Goal: Task Accomplishment & Management: Manage account settings

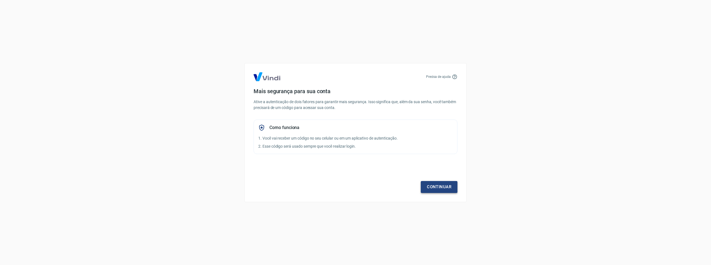
click at [445, 186] on link "Continuar" at bounding box center [439, 187] width 37 height 12
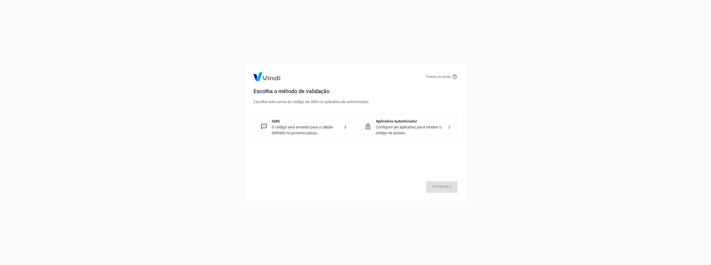
click at [280, 128] on p "O código será enviado para o celular definido no próximo passo." at bounding box center [306, 130] width 68 height 12
click at [451, 187] on link "Próximo" at bounding box center [441, 187] width 31 height 12
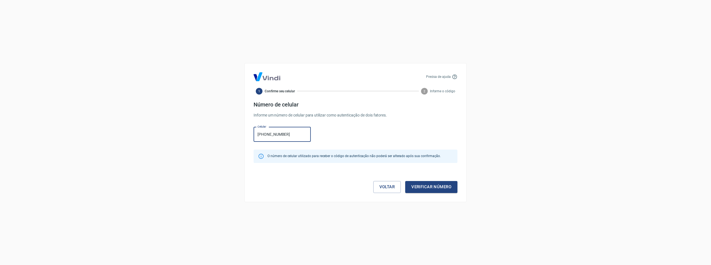
type input "[PHONE_NUMBER]"
click at [405, 181] on button "Verificar número" at bounding box center [431, 187] width 52 height 12
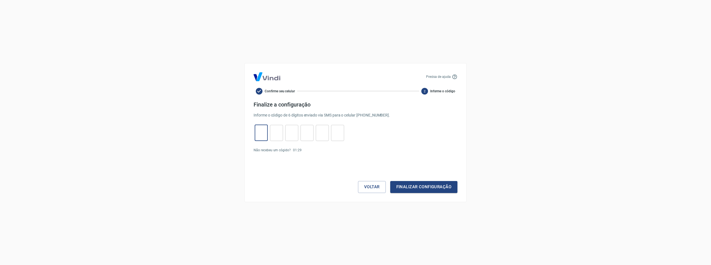
click at [258, 138] on input "tel" at bounding box center [261, 133] width 13 height 12
type input "4"
type input "0"
type input "2"
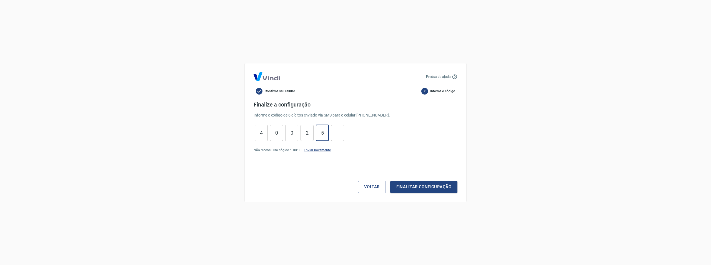
type input "5"
click at [390, 181] on button "Finalizar configuração" at bounding box center [423, 187] width 67 height 12
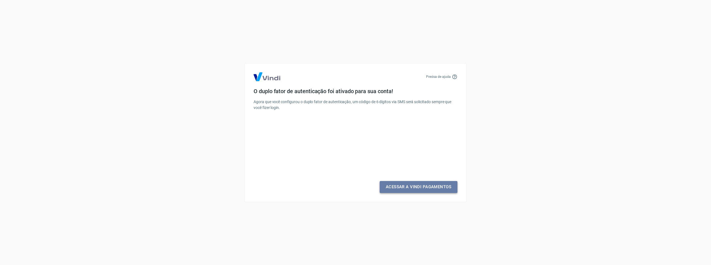
click at [401, 188] on link "Acessar a Vindi Pagamentos" at bounding box center [419, 187] width 78 height 12
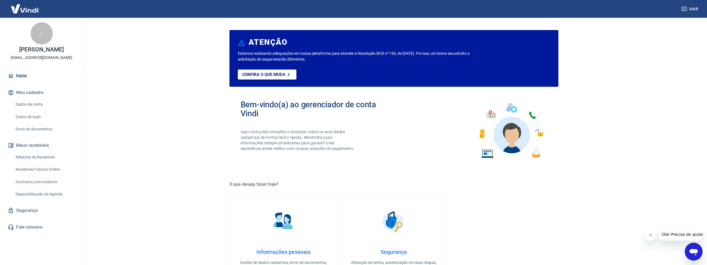
click at [34, 104] on link "Dados da conta" at bounding box center [44, 104] width 63 height 11
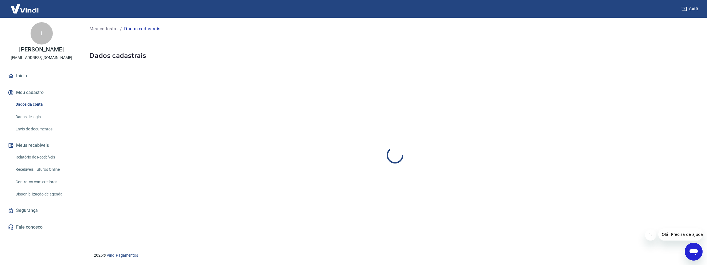
select select "ES"
select select "business"
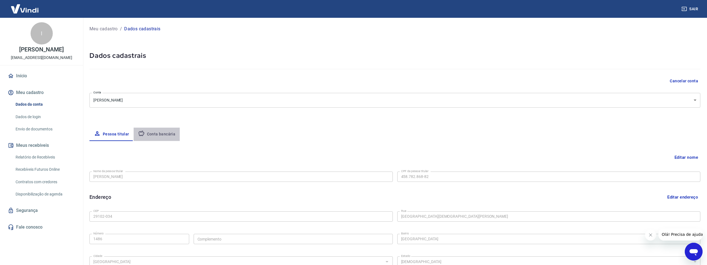
click at [164, 134] on button "Conta bancária" at bounding box center [157, 134] width 46 height 13
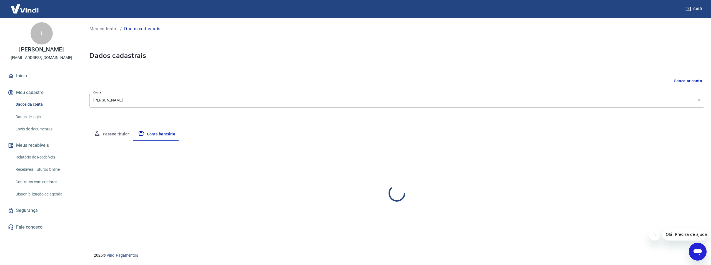
select select "1"
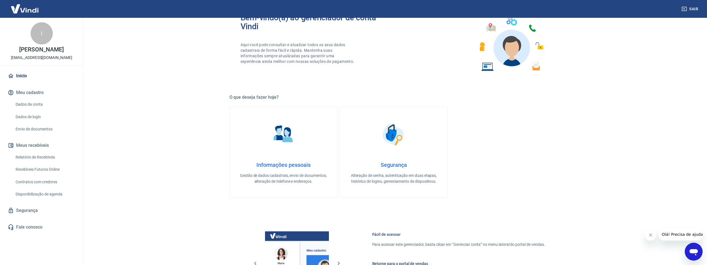
scroll to position [31, 0]
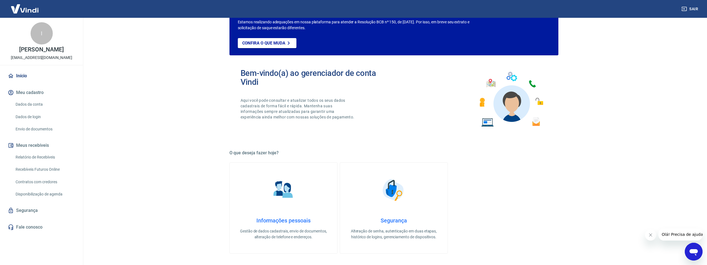
click at [293, 220] on h4 "Informações pessoais" at bounding box center [284, 220] width 90 height 7
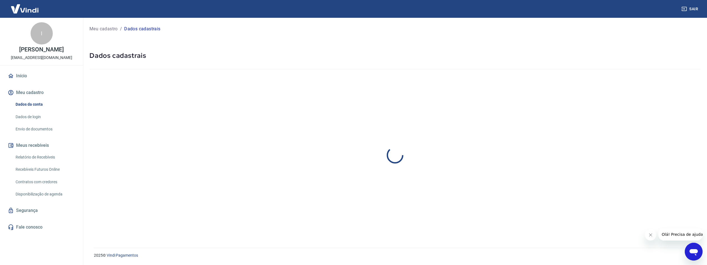
select select "ES"
select select "business"
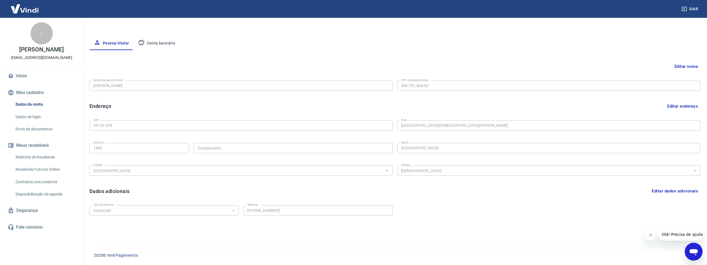
scroll to position [8, 0]
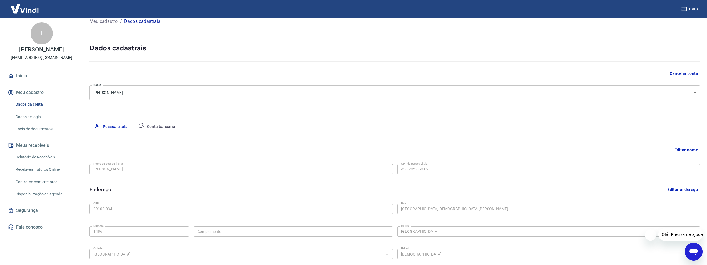
click at [128, 94] on body "Sair I [PERSON_NAME] [EMAIL_ADDRESS][DOMAIN_NAME] Início Meu cadastro Dados da …" at bounding box center [353, 124] width 707 height 265
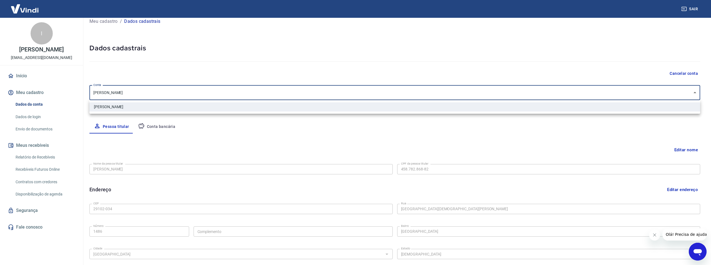
click at [130, 95] on div at bounding box center [355, 132] width 711 height 265
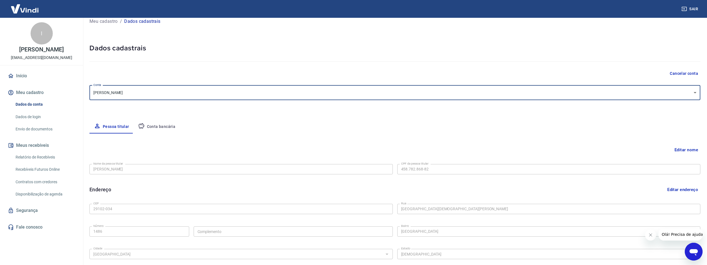
scroll to position [35, 0]
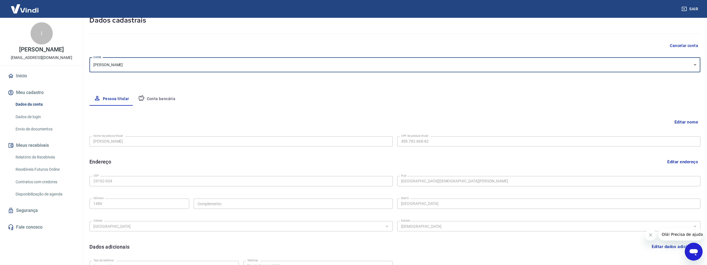
click at [160, 101] on button "Conta bancária" at bounding box center [157, 98] width 46 height 13
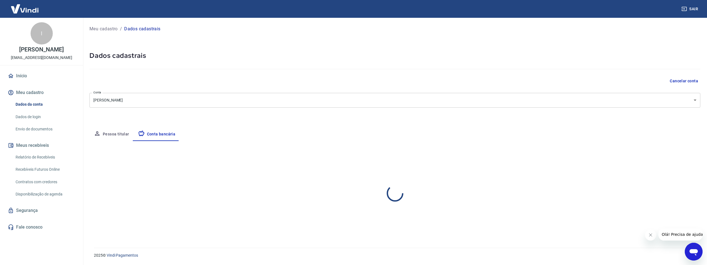
scroll to position [0, 0]
select select "1"
click at [119, 137] on button "Pessoa titular" at bounding box center [111, 134] width 44 height 13
select select "ES"
select select "business"
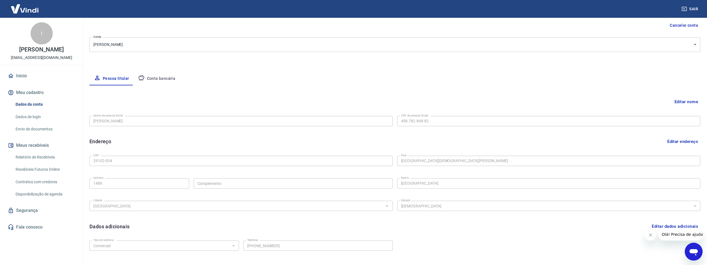
scroll to position [91, 0]
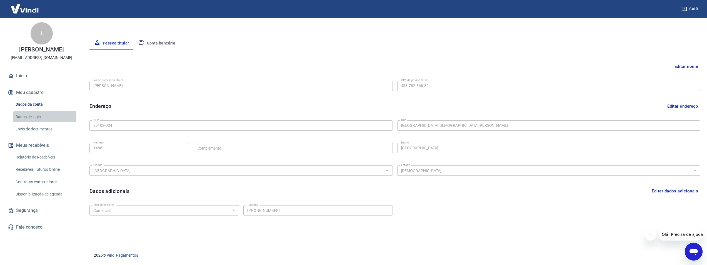
click at [31, 116] on link "Dados de login" at bounding box center [44, 116] width 63 height 11
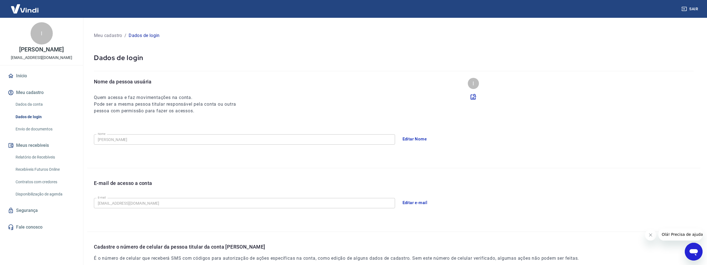
click at [111, 37] on p "Meu cadastro" at bounding box center [108, 35] width 28 height 7
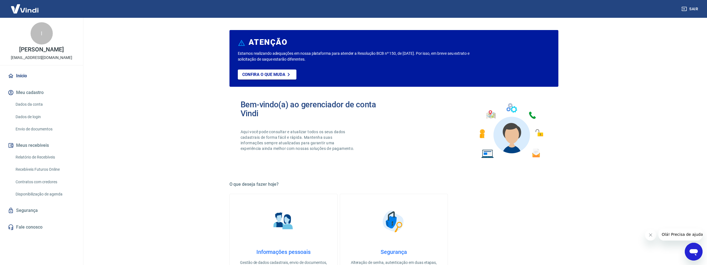
click at [255, 56] on p "Estamos realizando adequações em nossa plataforma para atender a Resolução BCB …" at bounding box center [363, 57] width 250 height 12
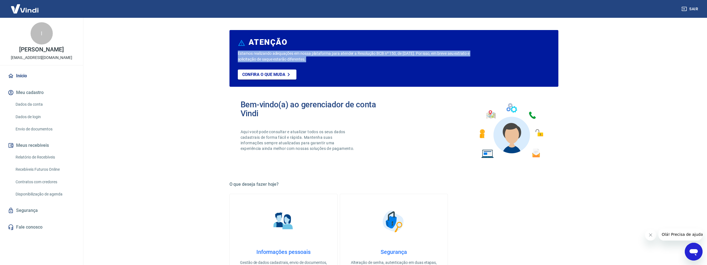
click at [255, 56] on p "Estamos realizando adequações em nossa plataforma para atender a Resolução BCB …" at bounding box center [363, 57] width 250 height 12
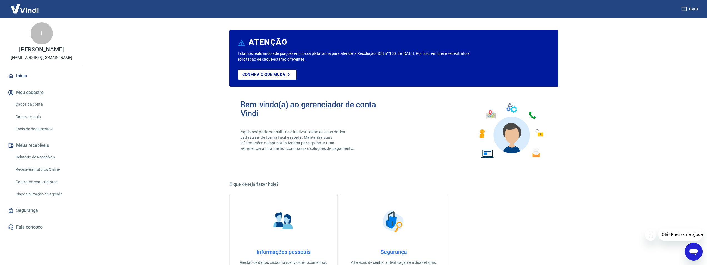
click at [255, 132] on p "Aqui você pode consultar e atualizar todos os seus dados cadastrais de forma fá…" at bounding box center [298, 140] width 115 height 22
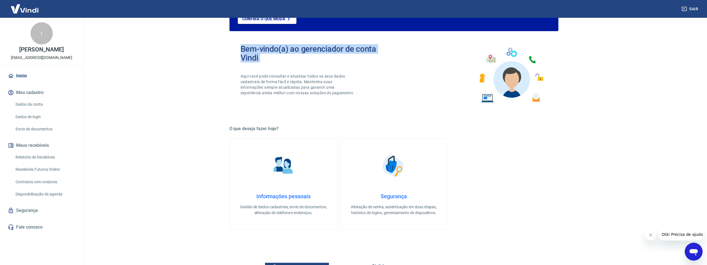
click at [412, 199] on h4 "Segurança" at bounding box center [394, 196] width 90 height 7
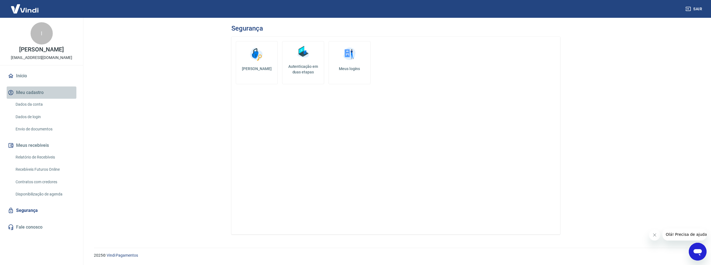
click at [31, 90] on button "Meu cadastro" at bounding box center [42, 92] width 70 height 12
click at [27, 79] on link "Início" at bounding box center [42, 76] width 70 height 12
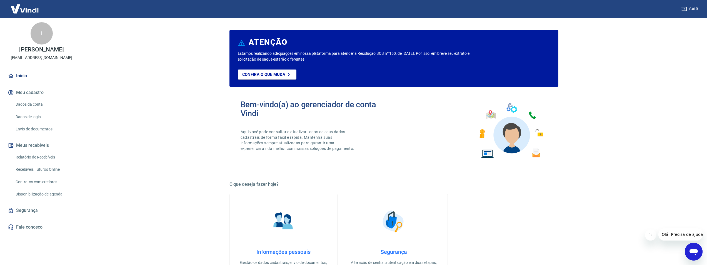
scroll to position [28, 0]
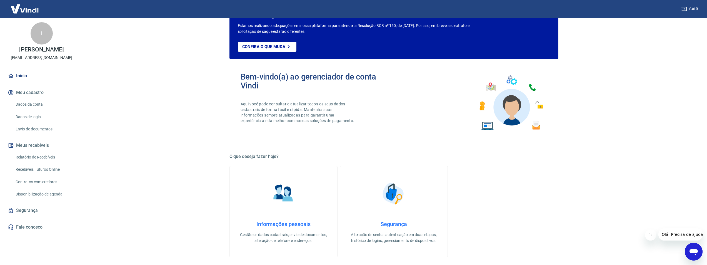
click at [265, 178] on link "Informações pessoais Gestão de dados cadastrais, envio de documentos, alteração…" at bounding box center [283, 211] width 108 height 91
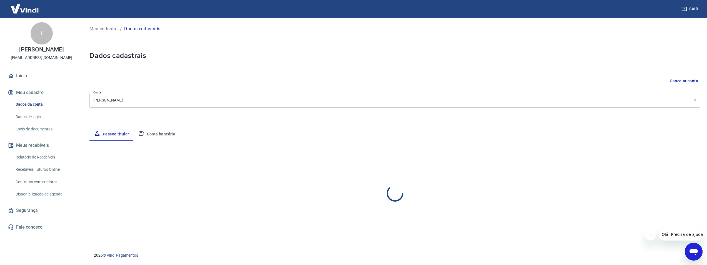
select select "ES"
select select "business"
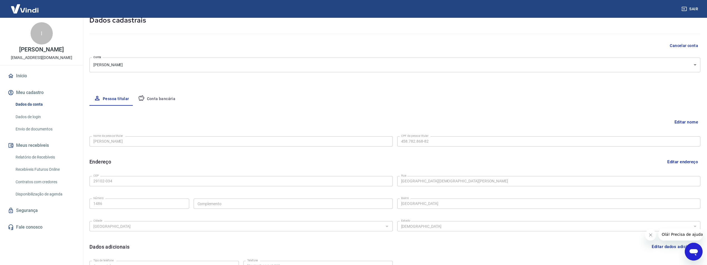
scroll to position [91, 0]
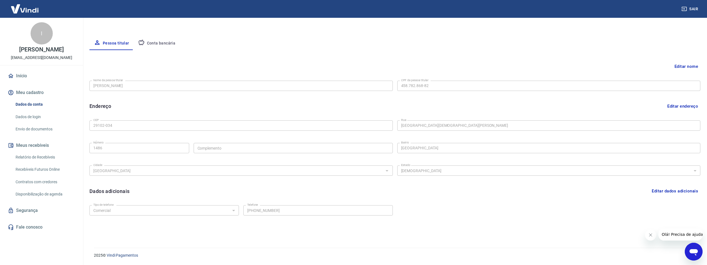
click at [694, 251] on icon "Abrir janela de mensagens" at bounding box center [694, 252] width 8 height 7
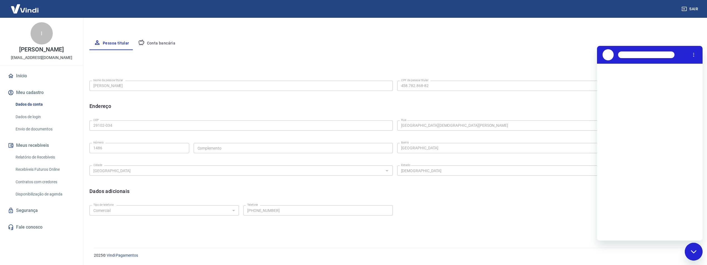
scroll to position [0, 0]
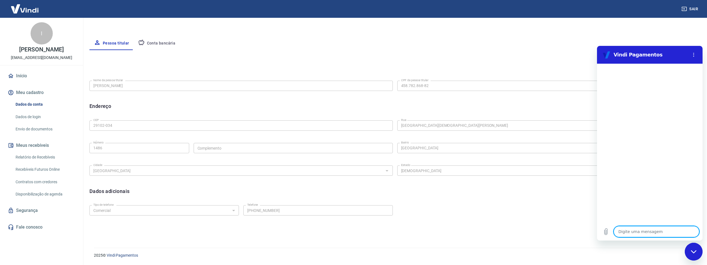
type textarea "N"
type textarea "x"
type textarea "Nã"
type textarea "x"
type textarea "Não"
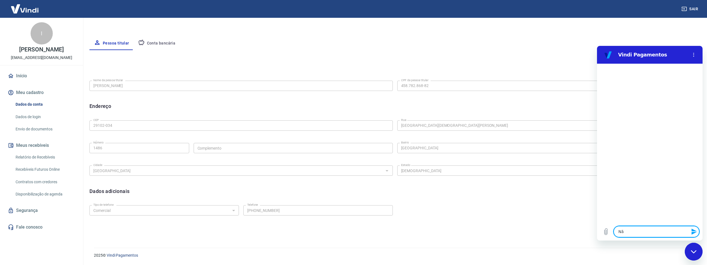
type textarea "x"
type textarea "Não"
type textarea "x"
type textarea "Não c"
type textarea "x"
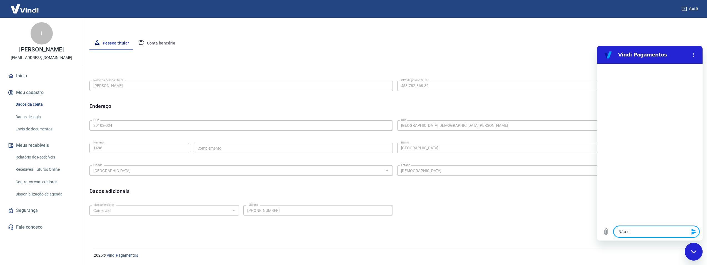
type textarea "Não"
type textarea "x"
type textarea "Não e"
type textarea "x"
type textarea "Não es"
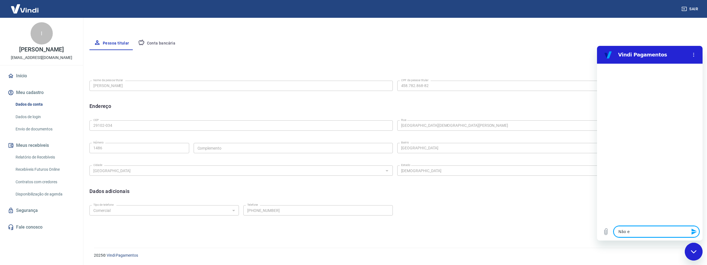
type textarea "x"
type textarea "Não est"
type textarea "x"
type textarea "Não esto"
type textarea "x"
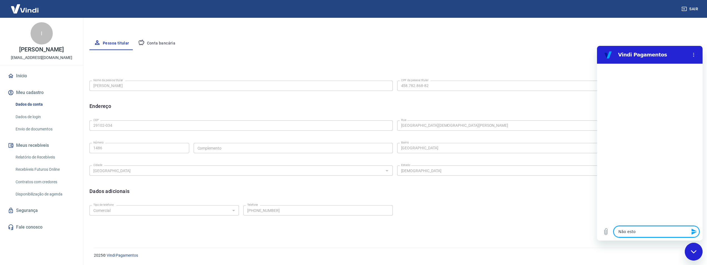
type textarea "Não estou"
type textarea "x"
type textarea "Não estou"
type textarea "x"
type textarea "Não estou c"
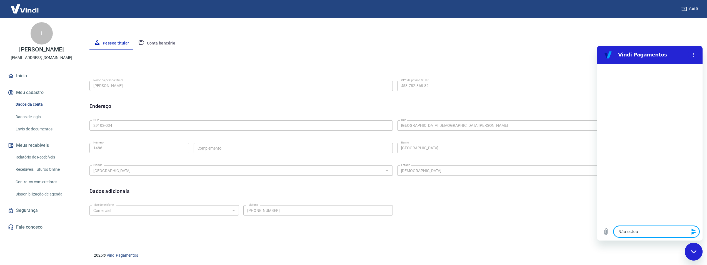
type textarea "x"
type textarea "Não estou co"
type textarea "x"
type textarea "Não estou con"
type textarea "x"
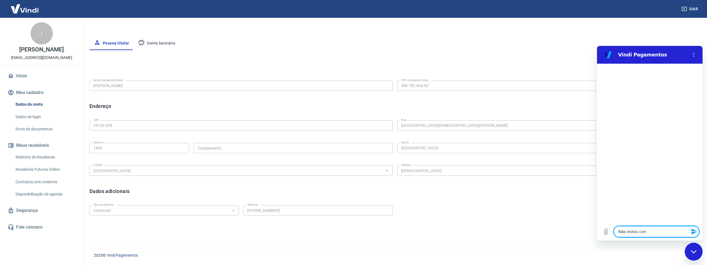
type textarea "Não estou cons"
type textarea "x"
type textarea "Não estou conse"
type textarea "x"
type textarea "Não estou conseg"
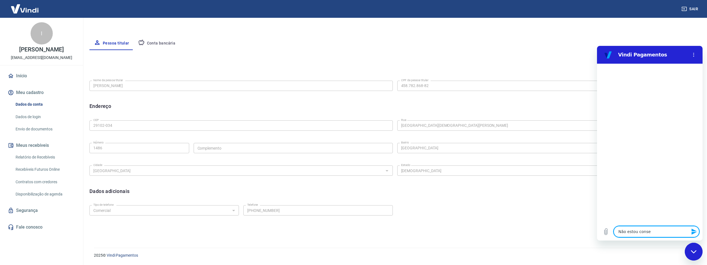
type textarea "x"
type textarea "Não estou consegu"
type textarea "x"
type textarea "Não estou consegui"
type textarea "x"
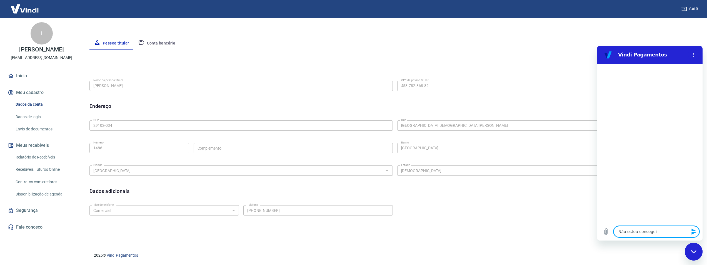
type textarea "Não estou conseguin"
type textarea "x"
type textarea "Não estou conseguind"
type textarea "x"
type textarea "Não estou conseguindo"
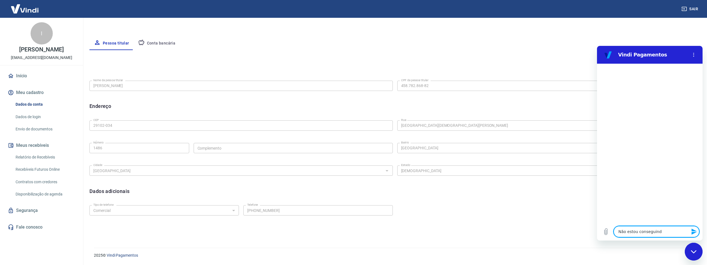
type textarea "x"
type textarea "Não estou conseguindo"
type textarea "x"
type textarea "Não estou conseguindo c"
type textarea "x"
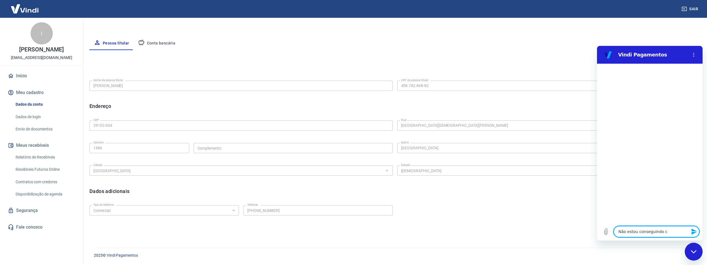
type textarea "Não estou conseguindo co"
type textarea "x"
type textarea "Não estou conseguindo con"
type textarea "x"
type textarea "Não estou conseguindo conf"
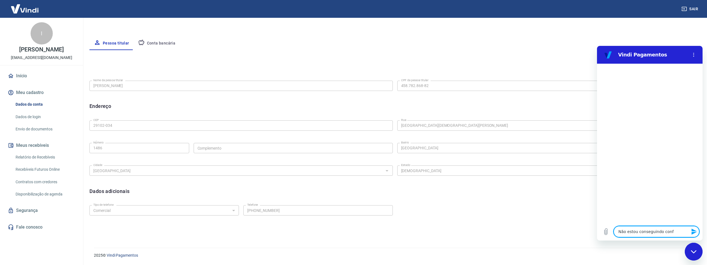
type textarea "x"
type textarea "Não estou conseguindo confi"
type textarea "x"
type textarea "Não estou conseguindo confir"
type textarea "x"
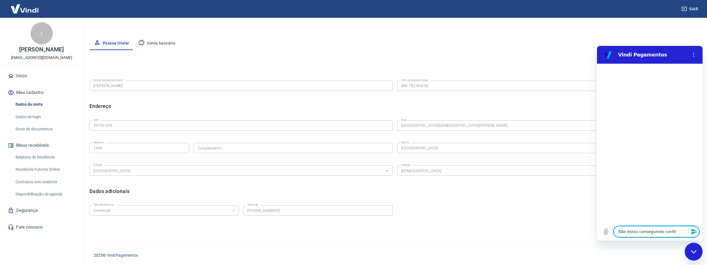
type textarea "Não estou conseguindo confirm"
type textarea "x"
type textarea "Não estou conseguindo confirma"
type textarea "x"
type textarea "Não estou conseguindo confirmar"
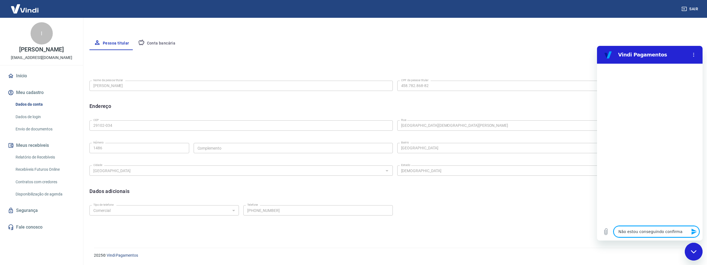
type textarea "x"
type textarea "Não estou conseguindo confirmar"
type textarea "x"
type textarea "Não estou conseguindo confirmar a"
type textarea "x"
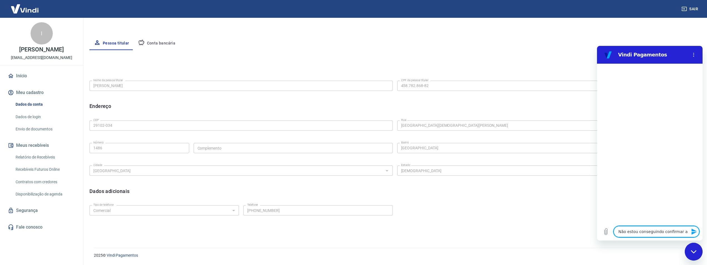
type textarea "Não estou conseguindo confirmar a"
type textarea "x"
type textarea "Não estou conseguindo confirmar a c"
type textarea "x"
type textarea "Não estou conseguindo confirmar a co"
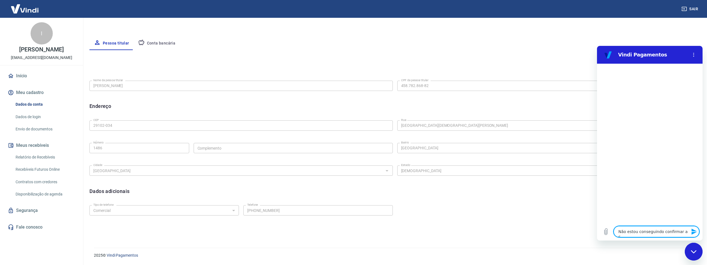
type textarea "x"
type textarea "Não estou conseguindo confirmar a con"
type textarea "x"
type textarea "Não estou conseguindo confirmar a cont"
type textarea "x"
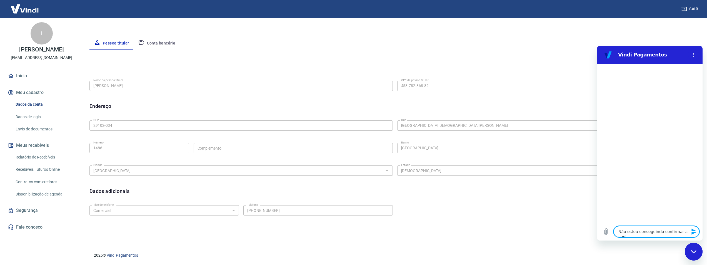
type textarea "Não estou conseguindo confirmar a conta"
type textarea "x"
type textarea "Não estou conseguindo confirmar a conta"
type textarea "x"
type textarea "Não estou conseguindo confirmar a conta n"
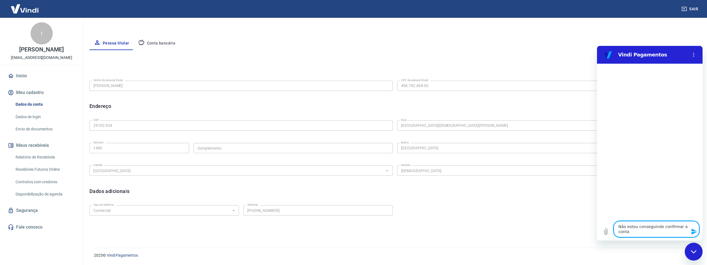
type textarea "x"
type textarea "Não estou conseguindo confirmar a conta no"
type textarea "x"
type textarea "Não estou conseguindo confirmar a conta no"
type textarea "x"
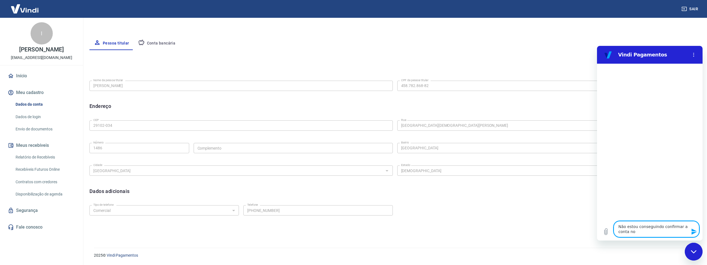
type textarea "Não estou conseguindo confirmar a conta no t"
type textarea "x"
type textarea "Não estou conseguindo confirmar a conta no tr"
type textarea "x"
type textarea "Não estou conseguindo confirmar a conta no tra"
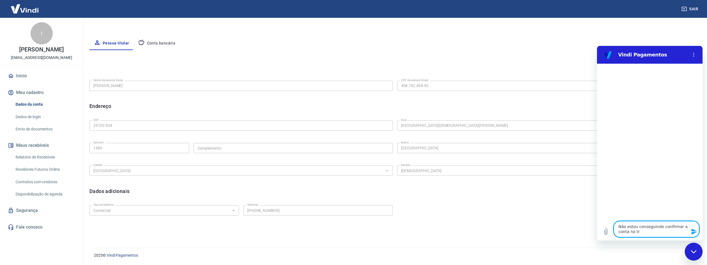
type textarea "x"
type textarea "Não estou conseguindo confirmar a conta no tray"
type textarea "x"
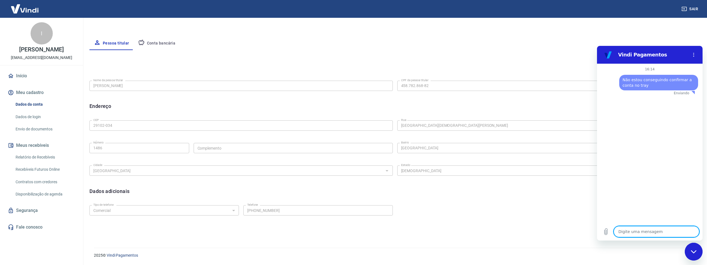
type textarea "x"
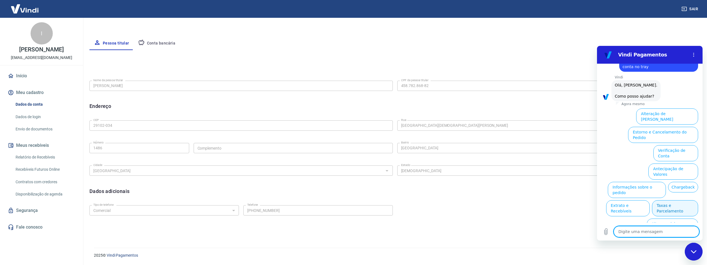
scroll to position [19, 0]
click at [683, 145] on button "Verificação de Conta" at bounding box center [675, 153] width 45 height 16
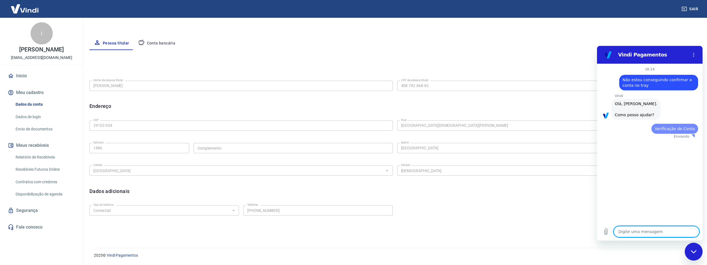
scroll to position [0, 0]
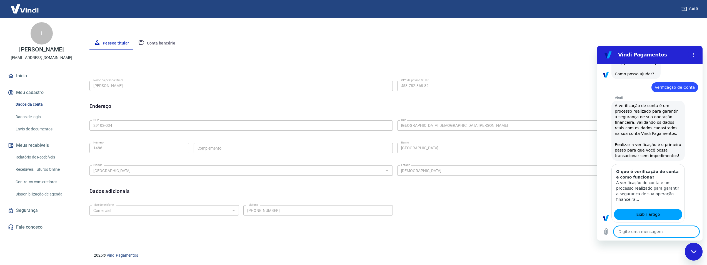
type textarea "x"
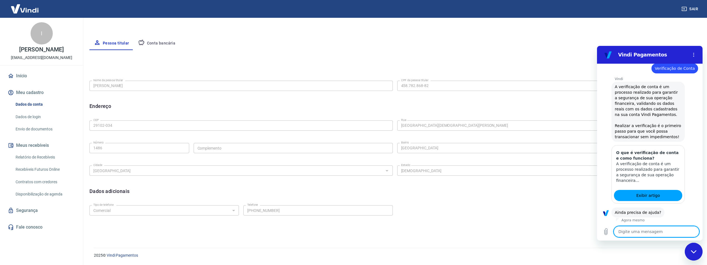
scroll to position [74, 0]
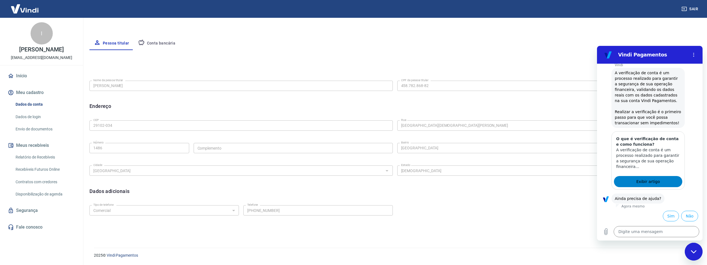
click at [651, 181] on span "Exibir artigo" at bounding box center [648, 181] width 24 height 7
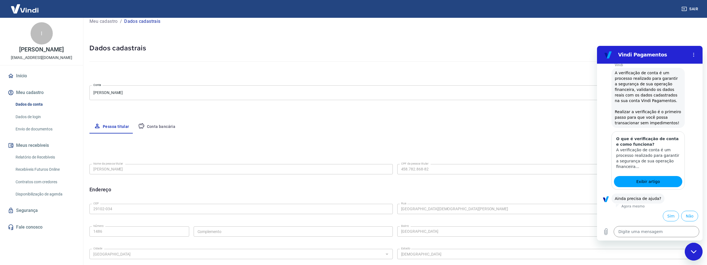
scroll to position [0, 0]
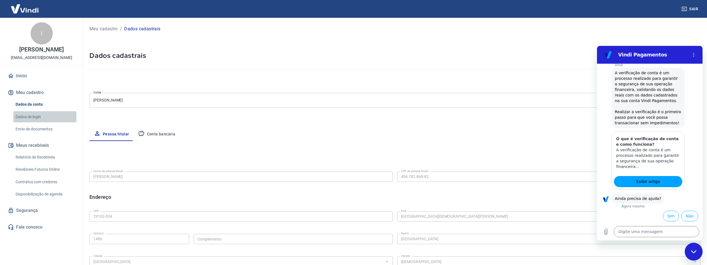
click at [42, 119] on link "Dados de login" at bounding box center [44, 116] width 63 height 11
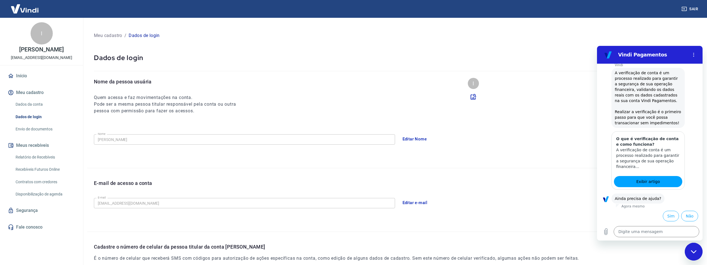
scroll to position [84, 0]
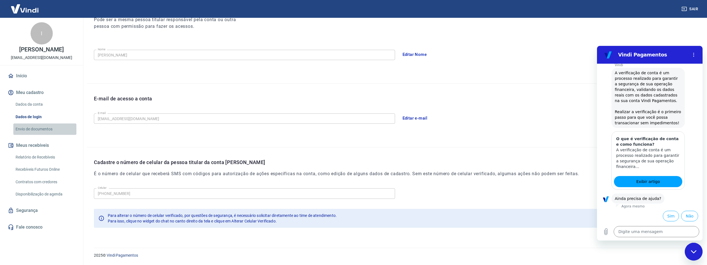
click at [34, 132] on link "Envio de documentos" at bounding box center [44, 128] width 63 height 11
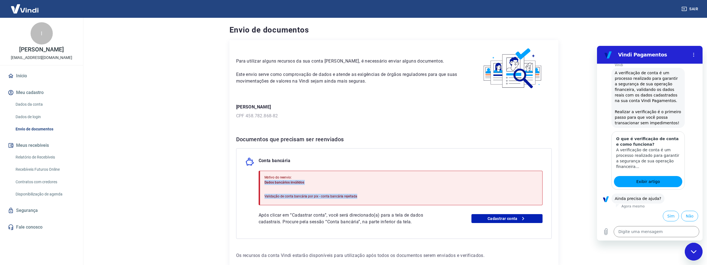
drag, startPoint x: 265, startPoint y: 183, endPoint x: 392, endPoint y: 203, distance: 128.4
click at [388, 202] on div "Motivo do reenvio: Dados bancários inválidos Validação de conta bancária por pi…" at bounding box center [401, 188] width 284 height 34
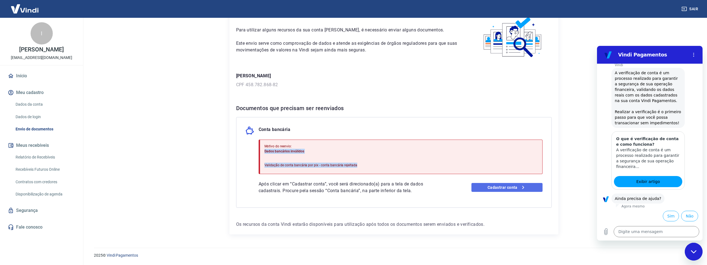
click at [484, 191] on link "Cadastrar conta" at bounding box center [506, 187] width 71 height 9
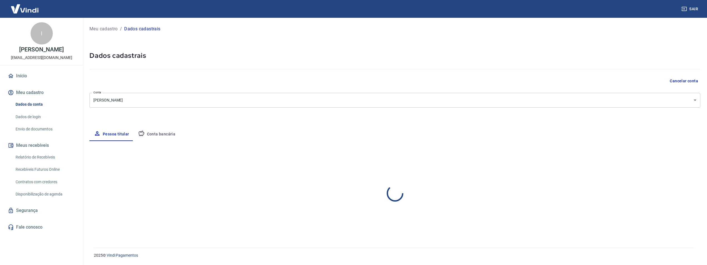
select select "ES"
select select "business"
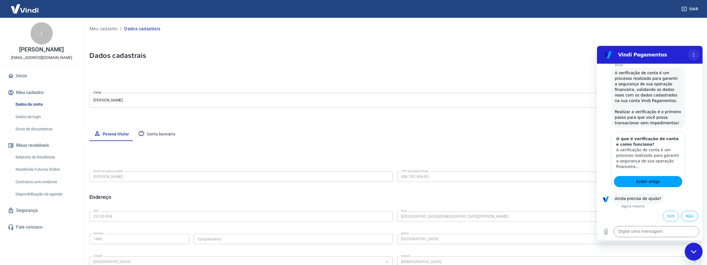
click at [694, 54] on circle "Menu de opções" at bounding box center [693, 54] width 1 height 1
click at [683, 54] on h2 "Vindi Pagamentos" at bounding box center [652, 54] width 68 height 7
click at [690, 251] on div "Fechar janela de mensagens" at bounding box center [693, 251] width 17 height 17
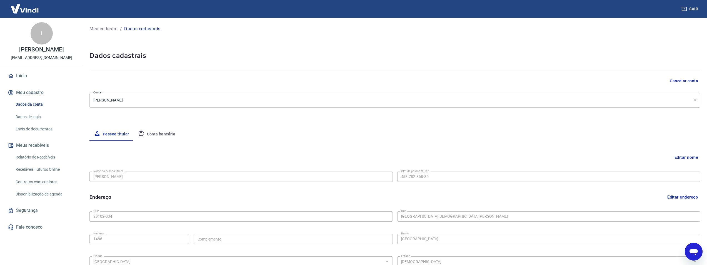
click at [214, 104] on body "Sair I [PERSON_NAME] [EMAIL_ADDRESS][DOMAIN_NAME] Início Meu cadastro Dados da …" at bounding box center [353, 132] width 707 height 265
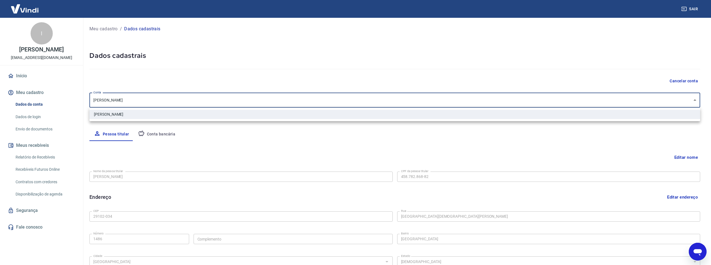
click at [214, 104] on div at bounding box center [355, 132] width 711 height 265
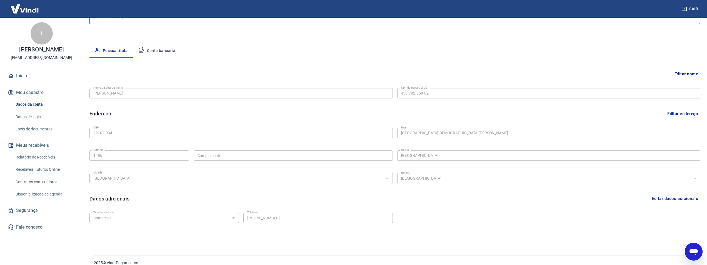
scroll to position [91, 0]
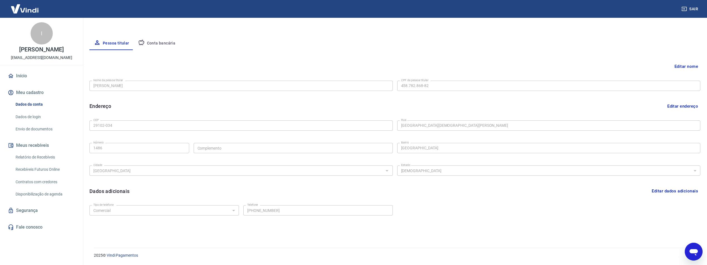
click at [113, 81] on label "Nome da pessoa titular" at bounding box center [108, 80] width 30 height 4
click at [688, 66] on button "Editar nome" at bounding box center [686, 66] width 28 height 11
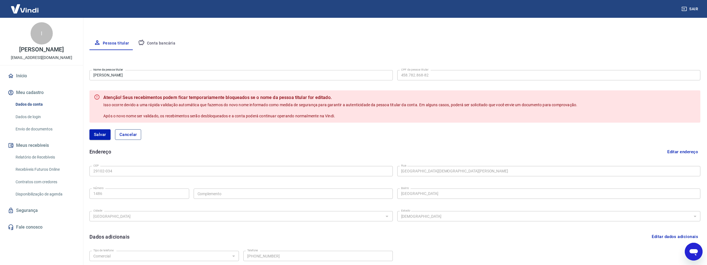
click at [128, 134] on button "Cancelar" at bounding box center [128, 134] width 26 height 11
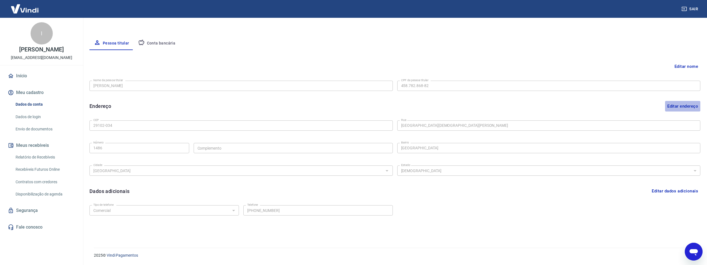
click at [690, 103] on button "Editar endereço" at bounding box center [682, 106] width 35 height 11
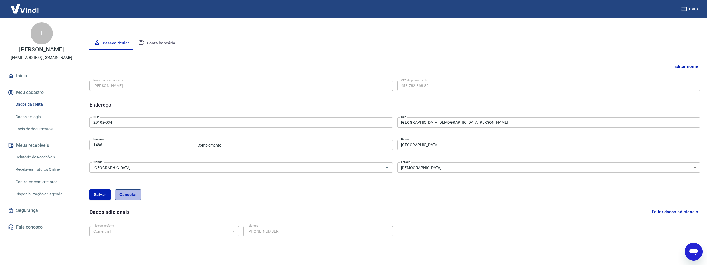
click at [124, 193] on button "Cancelar" at bounding box center [128, 194] width 26 height 11
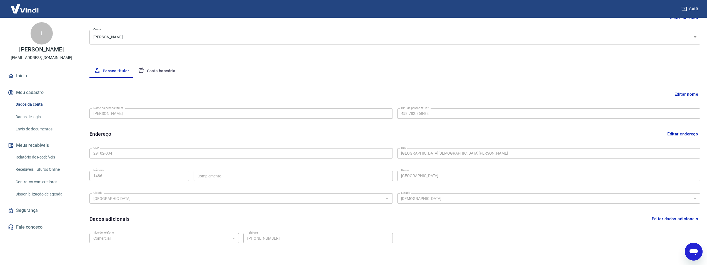
scroll to position [0, 0]
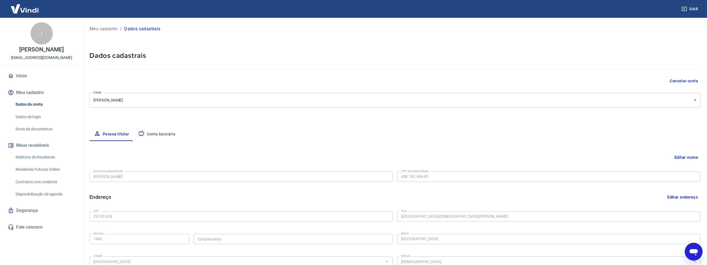
click at [41, 116] on link "Dados de login" at bounding box center [44, 116] width 63 height 11
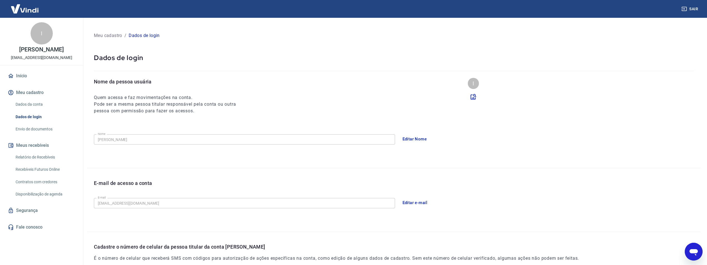
click at [42, 126] on link "Envio de documentos" at bounding box center [44, 128] width 63 height 11
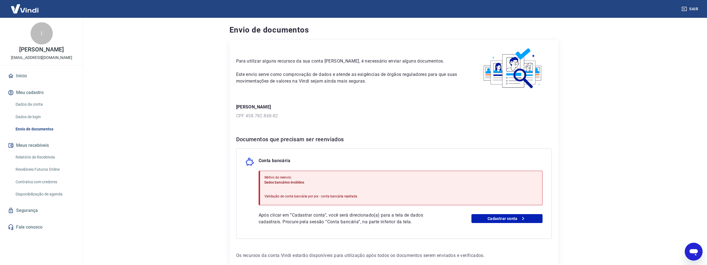
click at [274, 184] on span "Dados bancários inválidos" at bounding box center [284, 182] width 40 height 4
click at [274, 183] on span "Dados bancários inválidos" at bounding box center [284, 182] width 40 height 4
click at [273, 198] on p "Validação de conta bancária por pix - conta bancária rejeitada" at bounding box center [310, 196] width 93 height 5
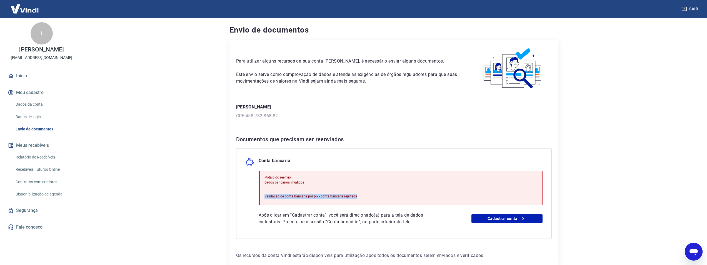
click at [273, 198] on p "Validação de conta bancária por pix - conta bancária rejeitada" at bounding box center [310, 196] width 93 height 5
click at [275, 217] on p "Após clicar em “Cadastrar conta”, você será direcionado(a) para a tela de dados…" at bounding box center [351, 218] width 184 height 13
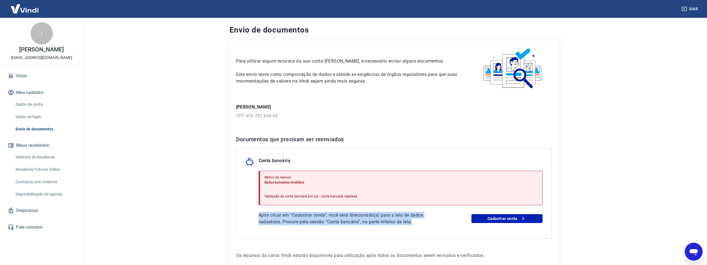
click at [275, 217] on p "Após clicar em “Cadastrar conta”, você será direcionado(a) para a tela de dados…" at bounding box center [351, 218] width 184 height 13
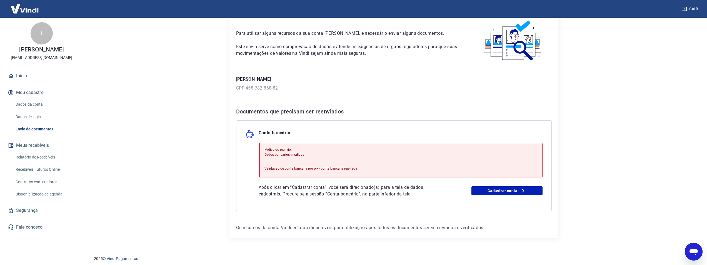
click at [287, 170] on p "Validação de conta bancária por pix - conta bancária rejeitada" at bounding box center [310, 168] width 93 height 5
click at [256, 111] on h6 "Documentos que precisam ser reenviados" at bounding box center [394, 111] width 316 height 9
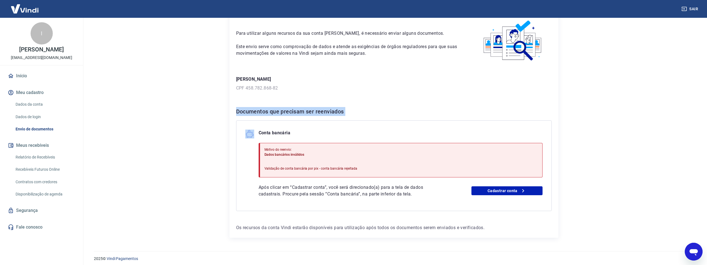
click at [256, 111] on h6 "Documentos que precisam ser reenviados" at bounding box center [394, 111] width 316 height 9
click at [290, 112] on h6 "Documentos que precisam ser reenviados" at bounding box center [394, 111] width 316 height 9
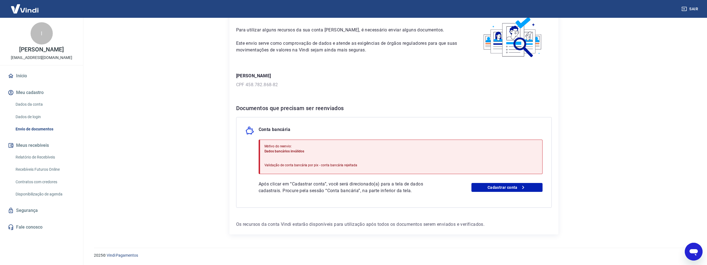
scroll to position [0, 0]
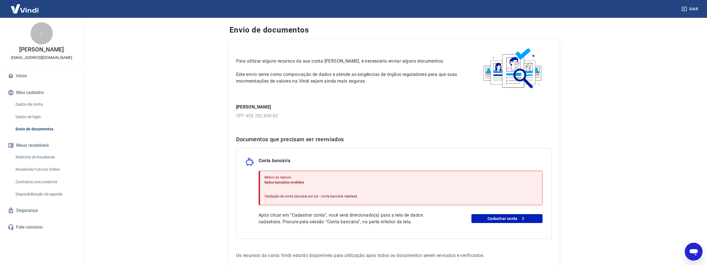
click at [247, 62] on p "Para utilizar alguns recursos da sua conta [PERSON_NAME], é necessário enviar a…" at bounding box center [348, 61] width 225 height 7
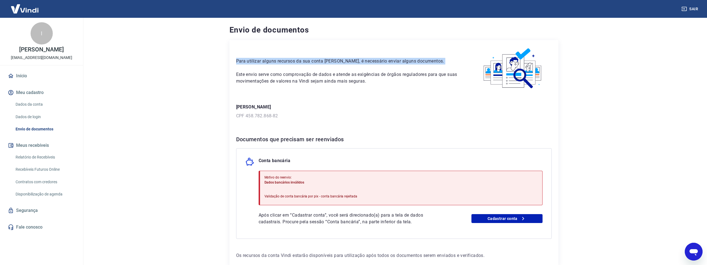
click at [247, 62] on p "Para utilizar alguns recursos da sua conta [PERSON_NAME], é necessário enviar a…" at bounding box center [348, 61] width 225 height 7
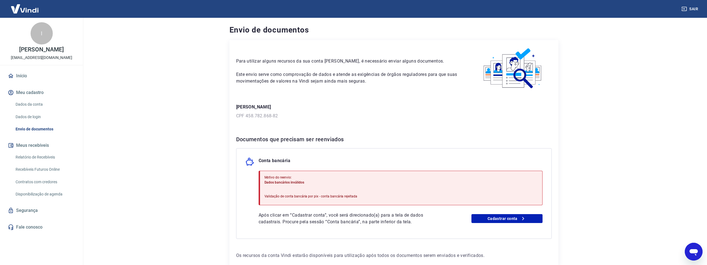
click at [251, 72] on p "Este envio serve como comprovação de dados e atende as exigências de órgãos reg…" at bounding box center [348, 77] width 225 height 13
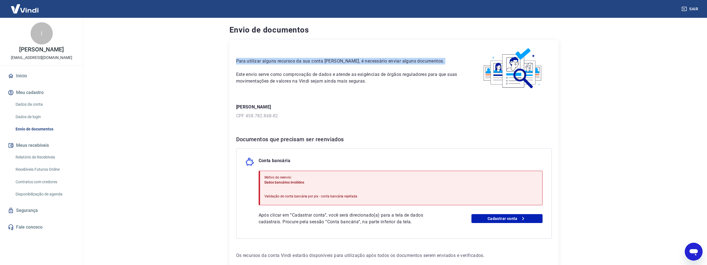
click at [251, 72] on p "Este envio serve como comprovação de dados e atende as exigências de órgãos reg…" at bounding box center [348, 77] width 225 height 13
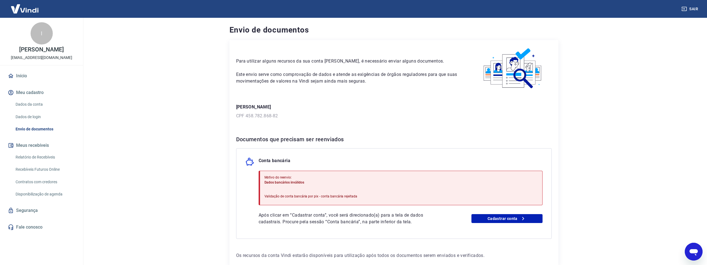
click at [286, 183] on span "Dados bancários inválidos" at bounding box center [284, 182] width 40 height 4
drag, startPoint x: 359, startPoint y: 196, endPoint x: 261, endPoint y: 172, distance: 100.7
click at [261, 172] on div "Motivo do reenvio: Dados bancários inválidos Validação de conta bancária por pi…" at bounding box center [401, 188] width 284 height 34
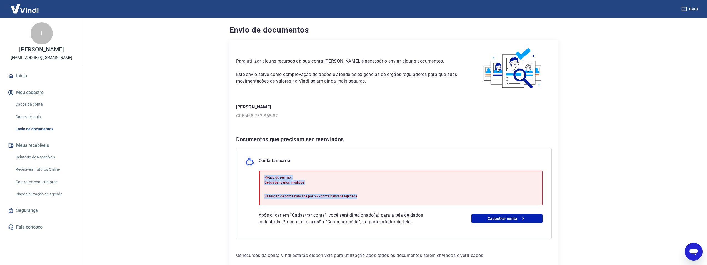
copy div "Motivo do reenvio: Dados bancários inválidos Validação de conta bancária por pi…"
click at [693, 253] on icon "Abrir janela de mensagens" at bounding box center [694, 252] width 8 height 7
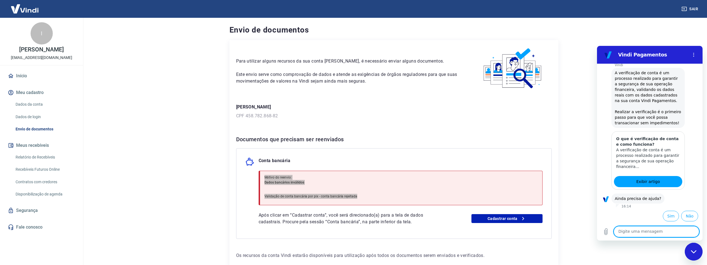
drag, startPoint x: 635, startPoint y: 232, endPoint x: 648, endPoint y: 232, distance: 12.8
click at [635, 232] on textarea at bounding box center [657, 231] width 86 height 11
click at [666, 214] on button "Sim" at bounding box center [671, 216] width 16 height 11
type textarea "x"
click at [644, 230] on textarea at bounding box center [657, 231] width 86 height 11
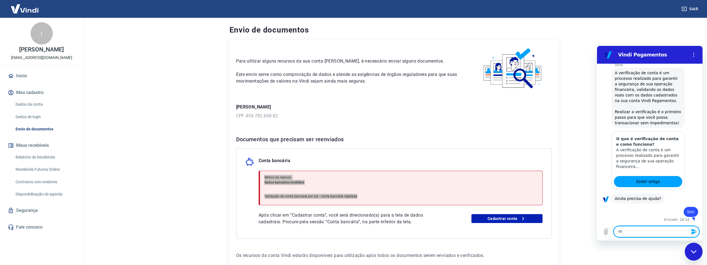
type textarea "m"
type textarea "x"
type textarea "mi"
type textarea "x"
type textarea "min"
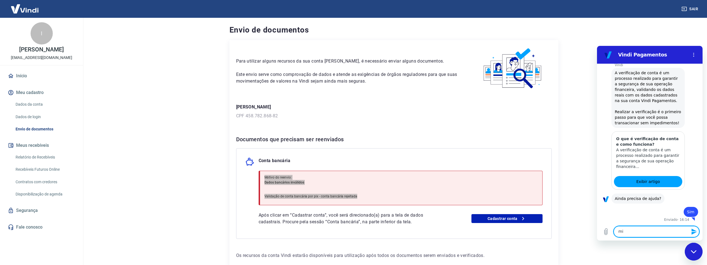
type textarea "x"
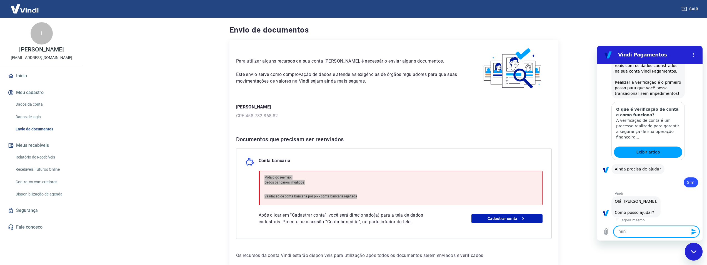
type textarea "minh"
type textarea "x"
type textarea "minha"
type textarea "x"
type textarea "minha"
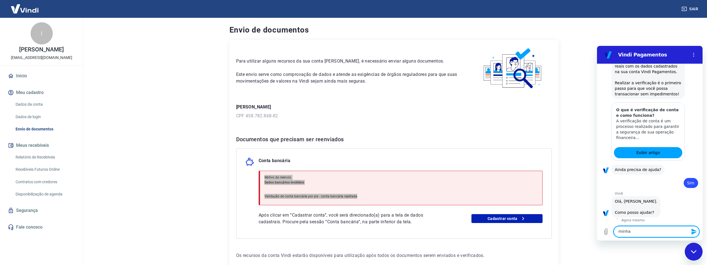
type textarea "x"
type textarea "minha c"
type textarea "x"
type textarea "minha co"
type textarea "x"
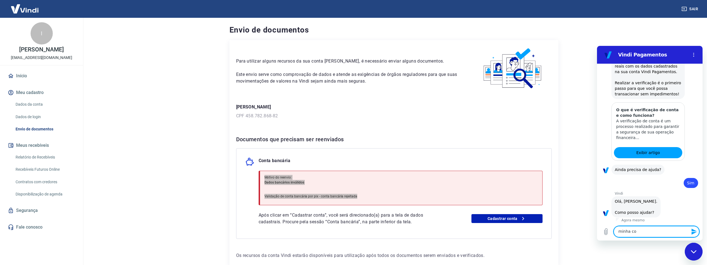
type textarea "minha con"
type textarea "x"
type textarea "minha cont"
type textarea "x"
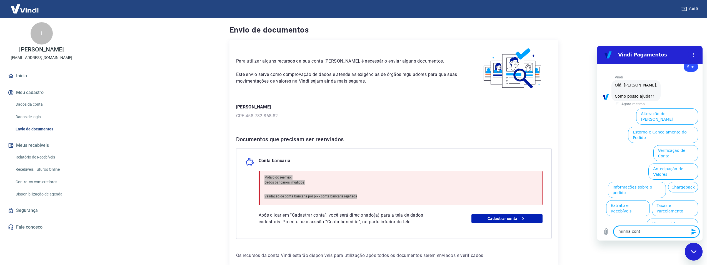
type textarea "minha conta"
type textarea "x"
type textarea "minha conta"
type textarea "x"
type textarea "minha conta f"
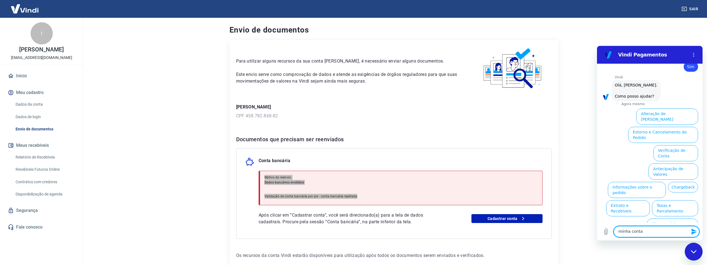
type textarea "x"
type textarea "minha conta fo"
type textarea "x"
type textarea "minha conta foi"
type textarea "x"
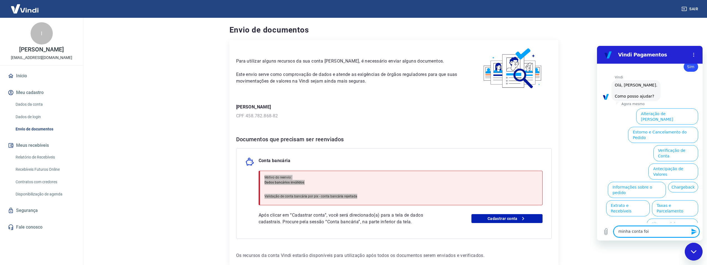
type textarea "minha conta foi"
type textarea "x"
type textarea "minha conta foi r"
type textarea "x"
type textarea "minha conta foi re"
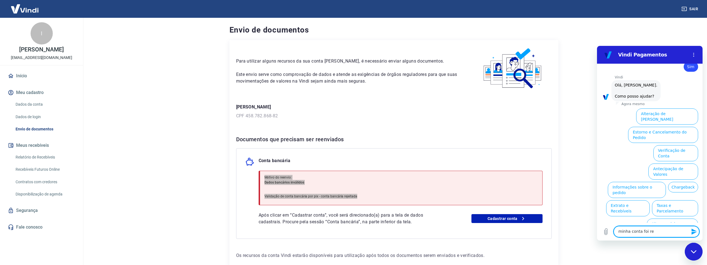
type textarea "x"
type textarea "minha conta foi rej"
type textarea "x"
type textarea "minha conta foi reje"
type textarea "x"
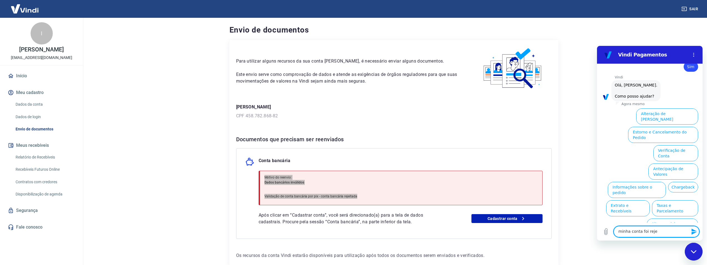
type textarea "minha conta foi rejei"
type textarea "x"
type textarea "minha conta foi rejeit"
type textarea "x"
type textarea "minha conta foi rejeita"
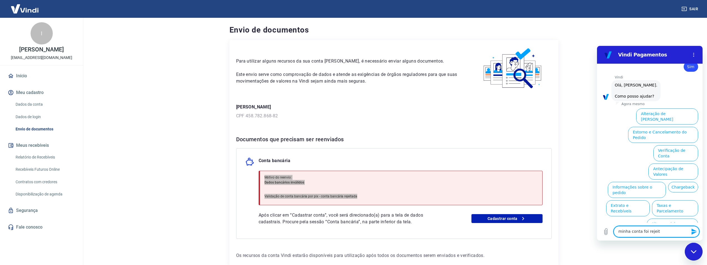
type textarea "x"
type textarea "minha conta foi rejeitad"
type textarea "x"
type textarea "minha conta foi rejeitada"
type textarea "x"
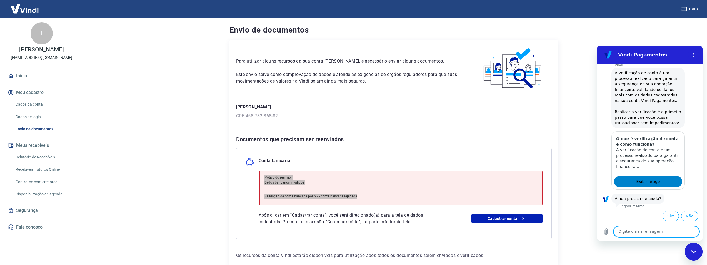
scroll to position [274, 0]
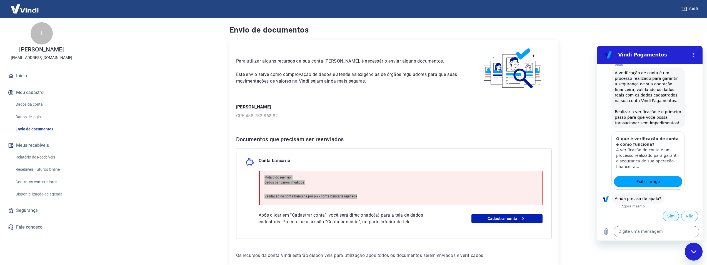
click at [673, 216] on button "Sim" at bounding box center [671, 216] width 16 height 11
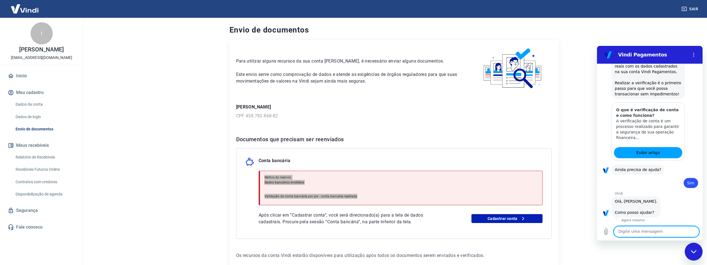
scroll to position [419, 0]
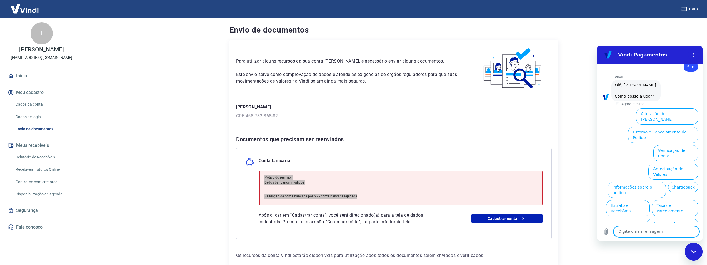
click at [678, 237] on button "Assinaturas e Faturas Tray" at bounding box center [672, 245] width 54 height 16
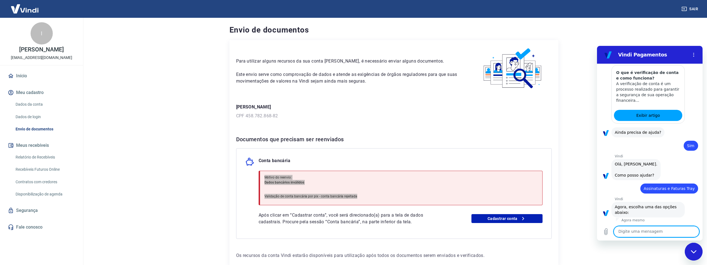
scroll to position [456, 0]
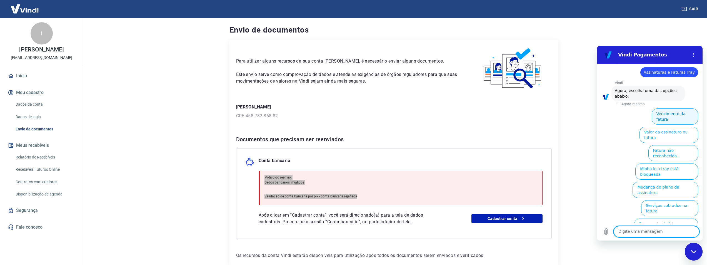
click at [669, 115] on button "Vencimento da fatura" at bounding box center [675, 116] width 46 height 16
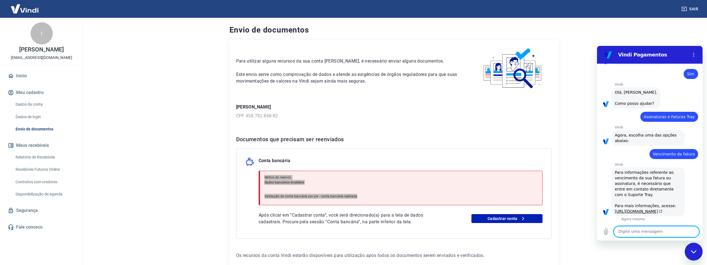
type textarea "x"
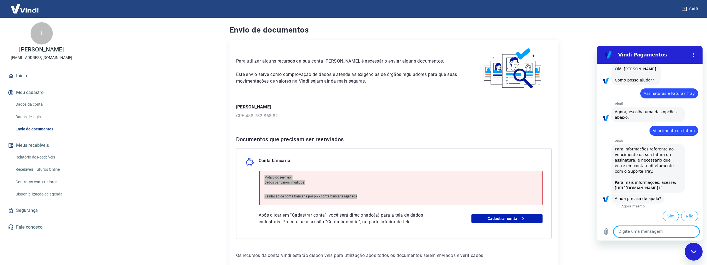
scroll to position [457, 0]
click at [695, 58] on button "Menu de opções" at bounding box center [693, 54] width 11 height 11
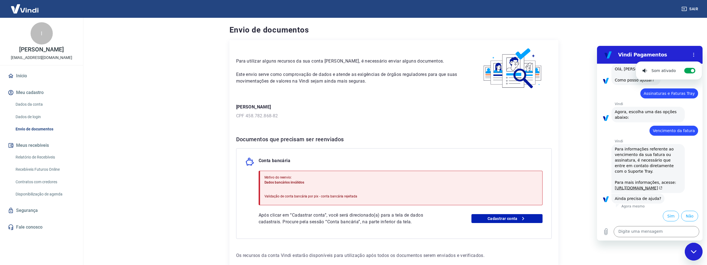
click at [661, 44] on main "Envio de documentos Para utilizar alguns recursos da sua conta [PERSON_NAME], é…" at bounding box center [394, 141] width 626 height 247
click at [664, 34] on main "Envio de documentos Para utilizar alguns recursos da sua conta [PERSON_NAME], é…" at bounding box center [394, 141] width 626 height 247
